Goal: Navigation & Orientation: Find specific page/section

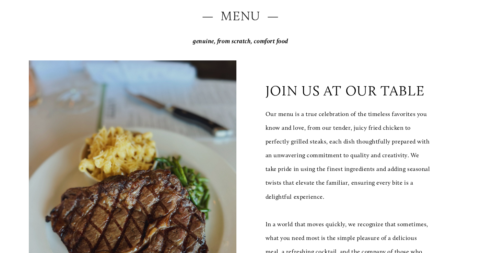
scroll to position [109, 0]
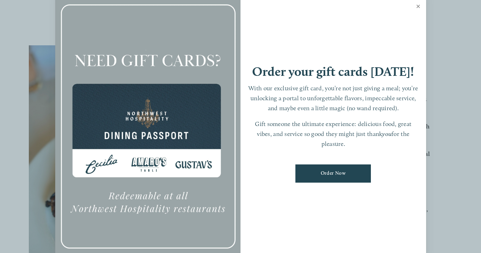
click at [417, 5] on link "Close" at bounding box center [417, 7] width 13 height 19
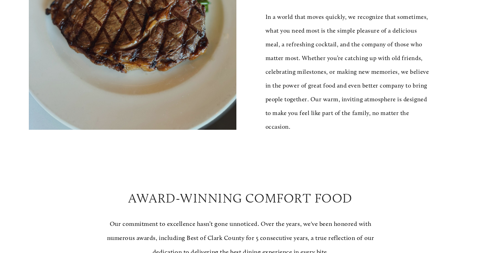
scroll to position [592, 0]
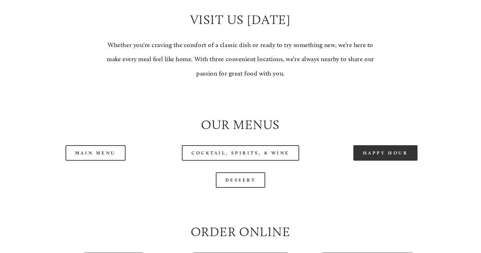
click at [383, 157] on link "Happy Hour" at bounding box center [385, 152] width 64 height 15
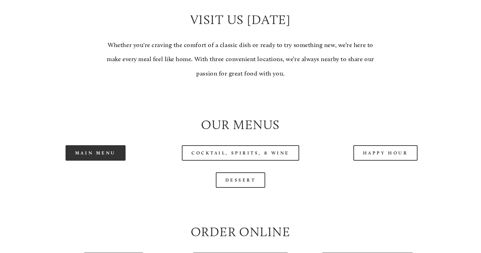
click at [91, 156] on link "Main Menu" at bounding box center [95, 152] width 60 height 15
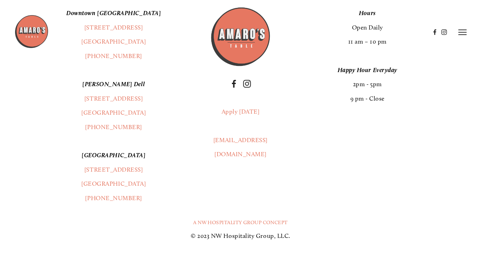
scroll to position [1213, 0]
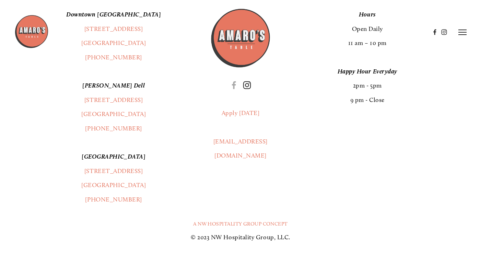
click at [246, 89] on use "Instagram" at bounding box center [247, 85] width 16 height 16
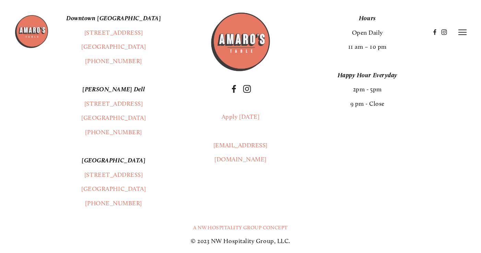
scroll to position [1208, 0]
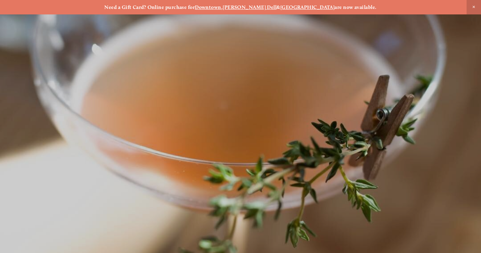
scroll to position [14, 0]
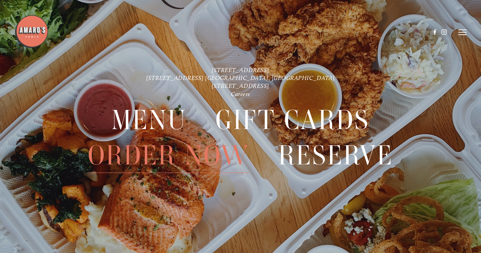
click at [187, 166] on span "Order Now" at bounding box center [169, 154] width 162 height 35
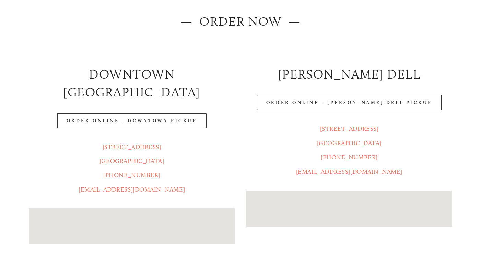
scroll to position [102, 0]
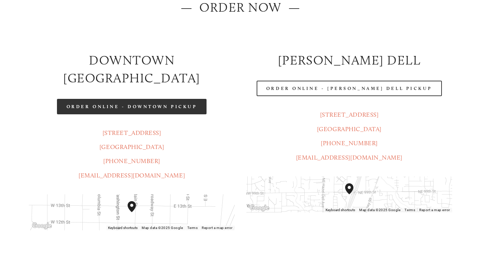
click at [180, 99] on link "Order Online - Downtown pickup" at bounding box center [132, 106] width 150 height 15
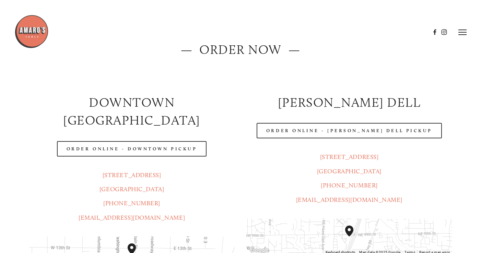
scroll to position [0, 0]
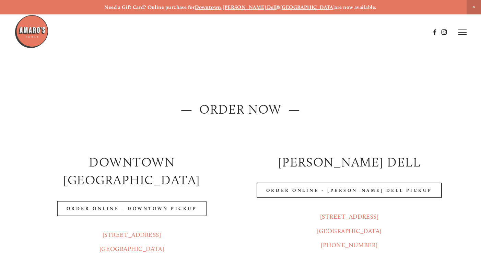
click at [463, 34] on icon at bounding box center [462, 32] width 8 height 6
click at [337, 32] on span "Menu" at bounding box center [341, 32] width 13 height 6
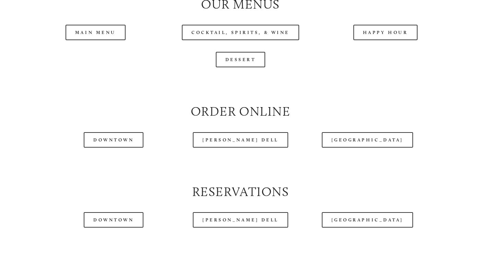
scroll to position [711, 0]
click at [110, 35] on div at bounding box center [221, 31] width 415 height 35
click at [105, 33] on div at bounding box center [221, 31] width 415 height 35
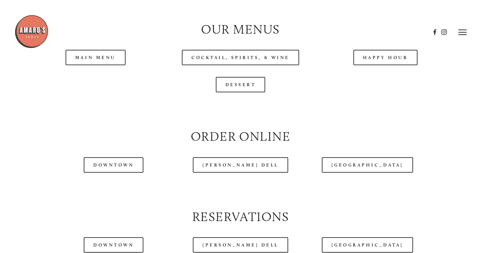
click at [102, 59] on header "Menu Order Now Visit Gallery 0" at bounding box center [240, 32] width 452 height 64
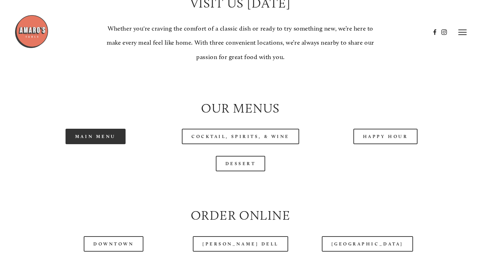
click at [109, 140] on link "Main Menu" at bounding box center [95, 136] width 60 height 15
